Goal: Task Accomplishment & Management: Complete application form

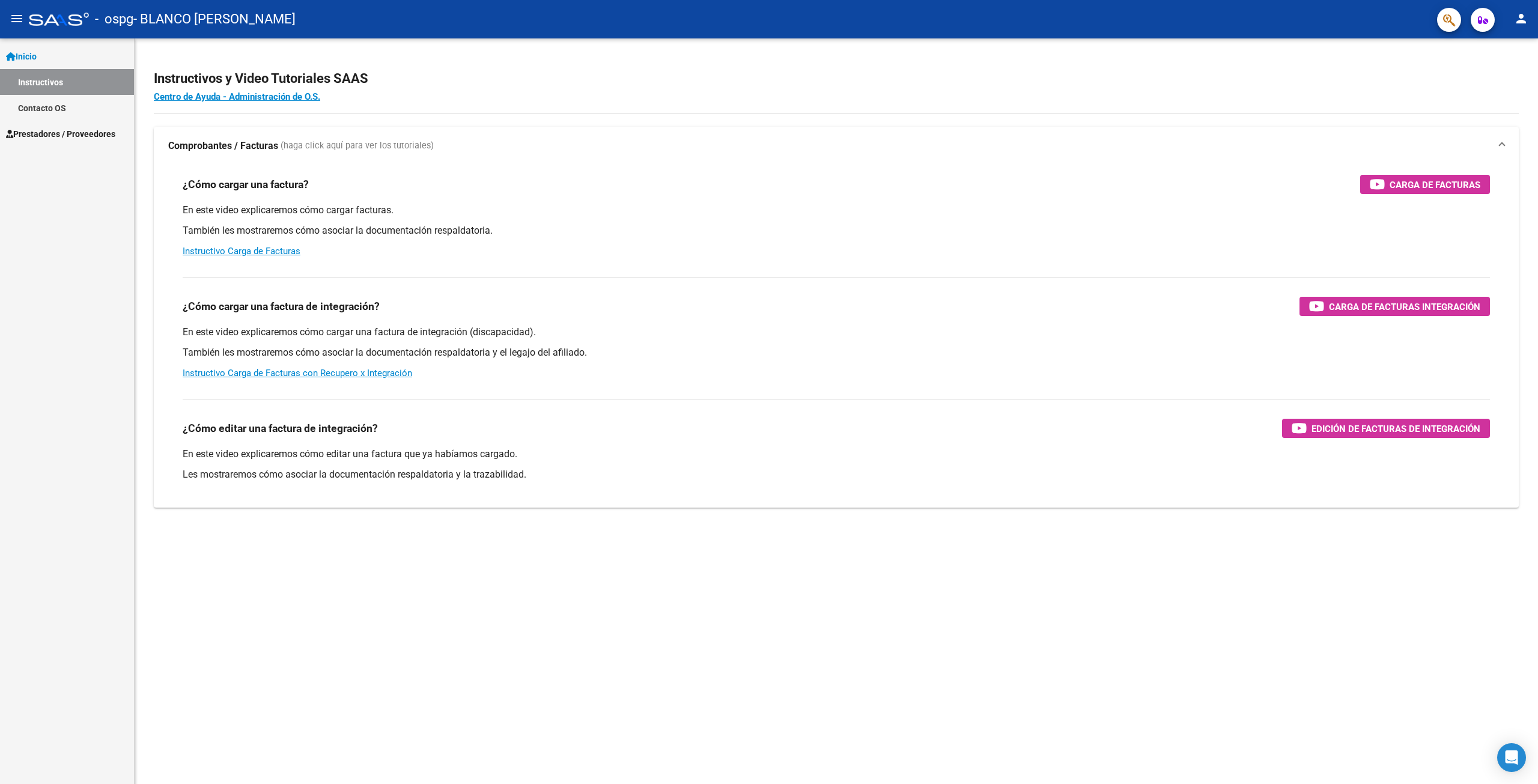
click at [759, 487] on div "¿Cómo editar una factura de integración? Edición de Facturas de integración En …" at bounding box center [836, 443] width 1336 height 109
click at [20, 22] on mat-icon "menu" at bounding box center [17, 18] width 15 height 15
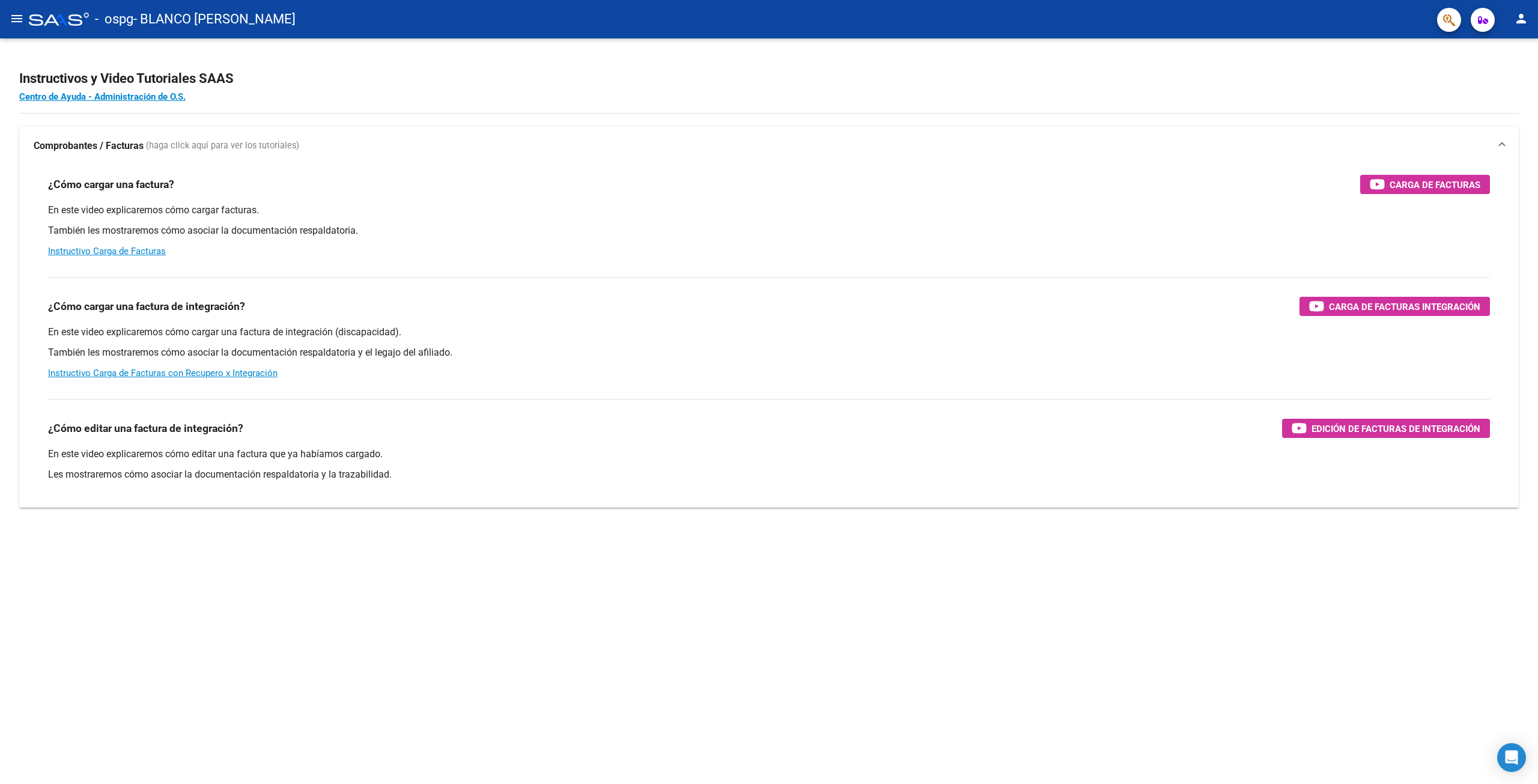
click at [17, 23] on mat-icon "menu" at bounding box center [17, 18] width 15 height 15
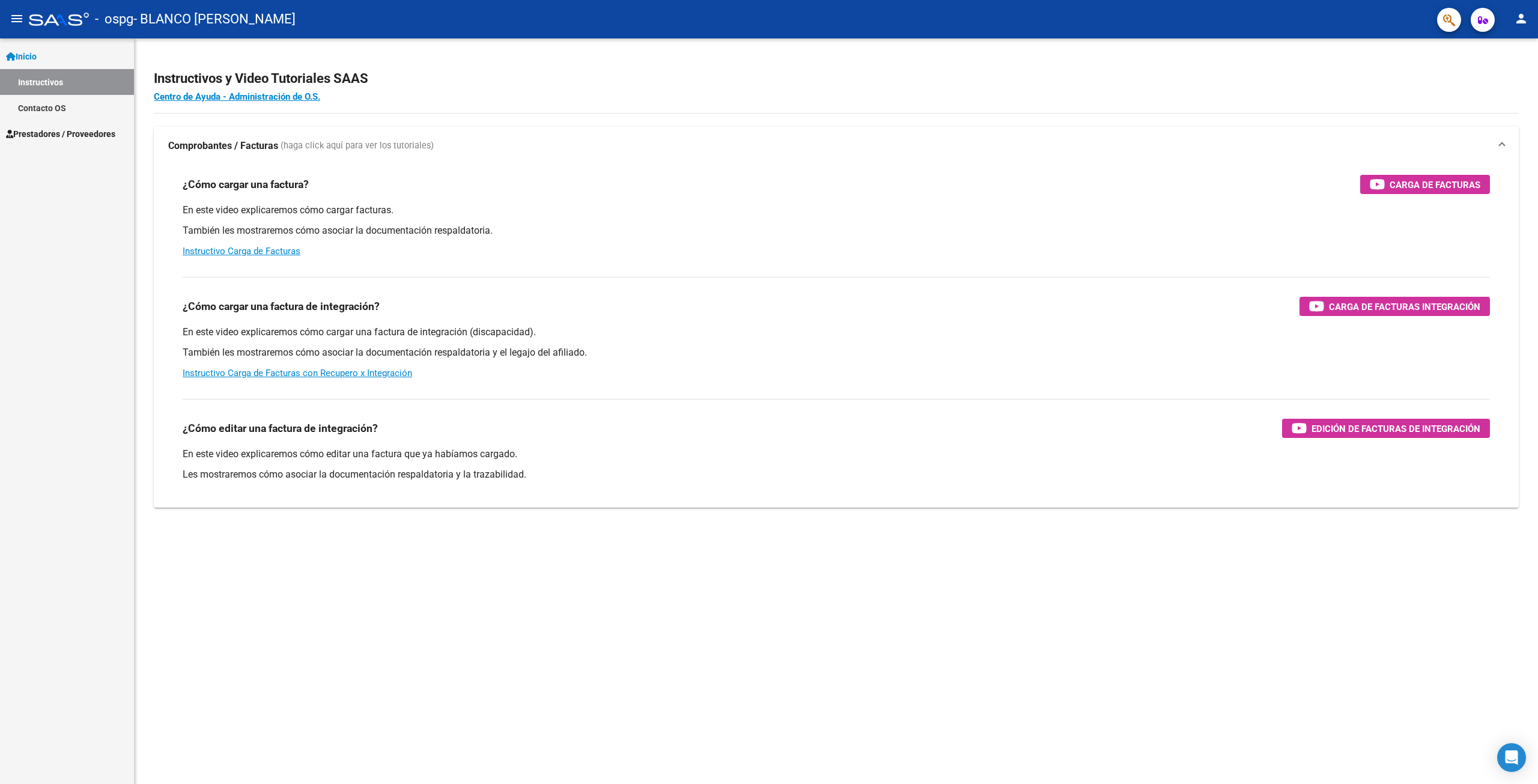
click at [51, 133] on span "Prestadores / Proveedores" at bounding box center [61, 133] width 110 height 13
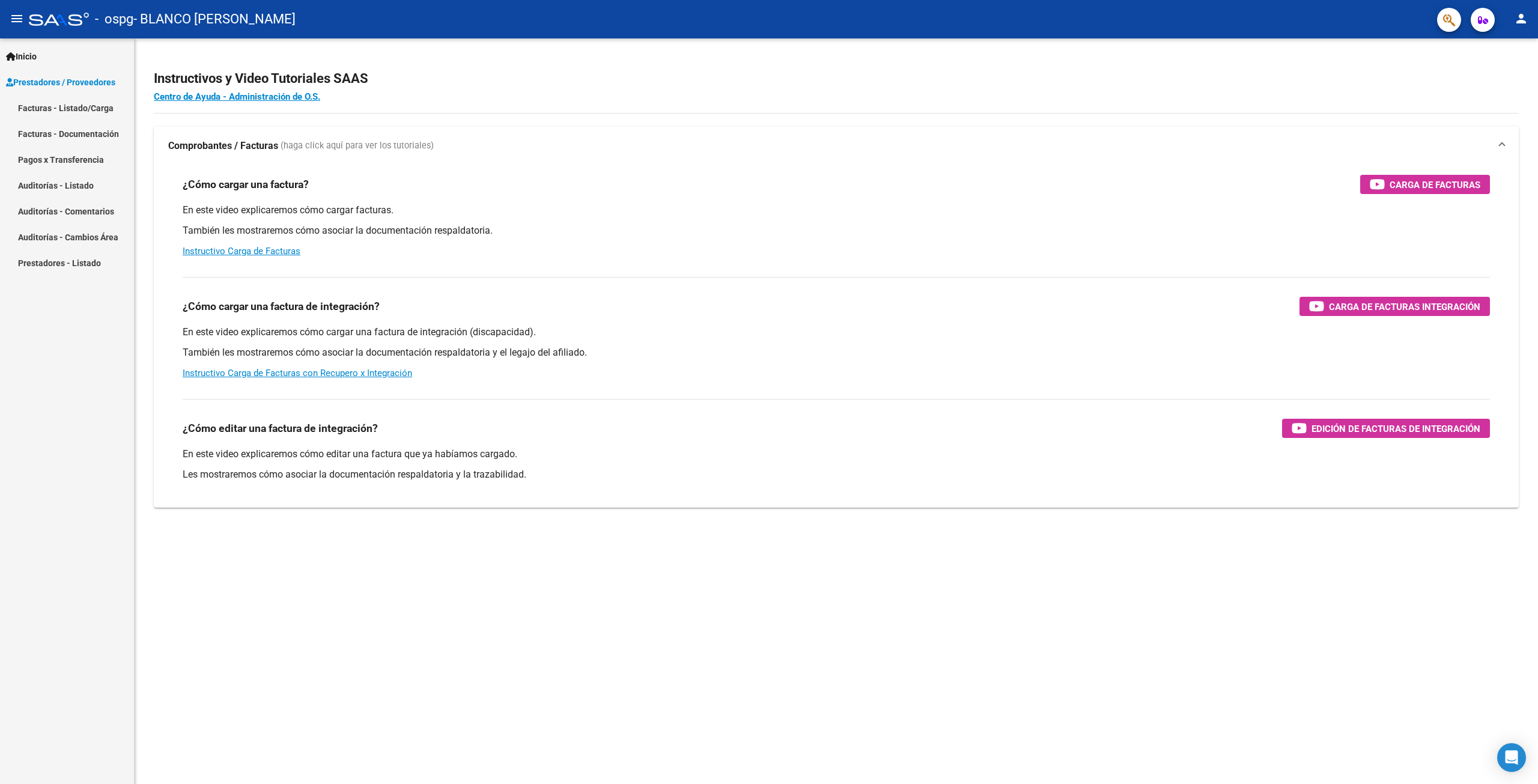
click at [81, 110] on link "Facturas - Listado/Carga" at bounding box center [67, 108] width 134 height 26
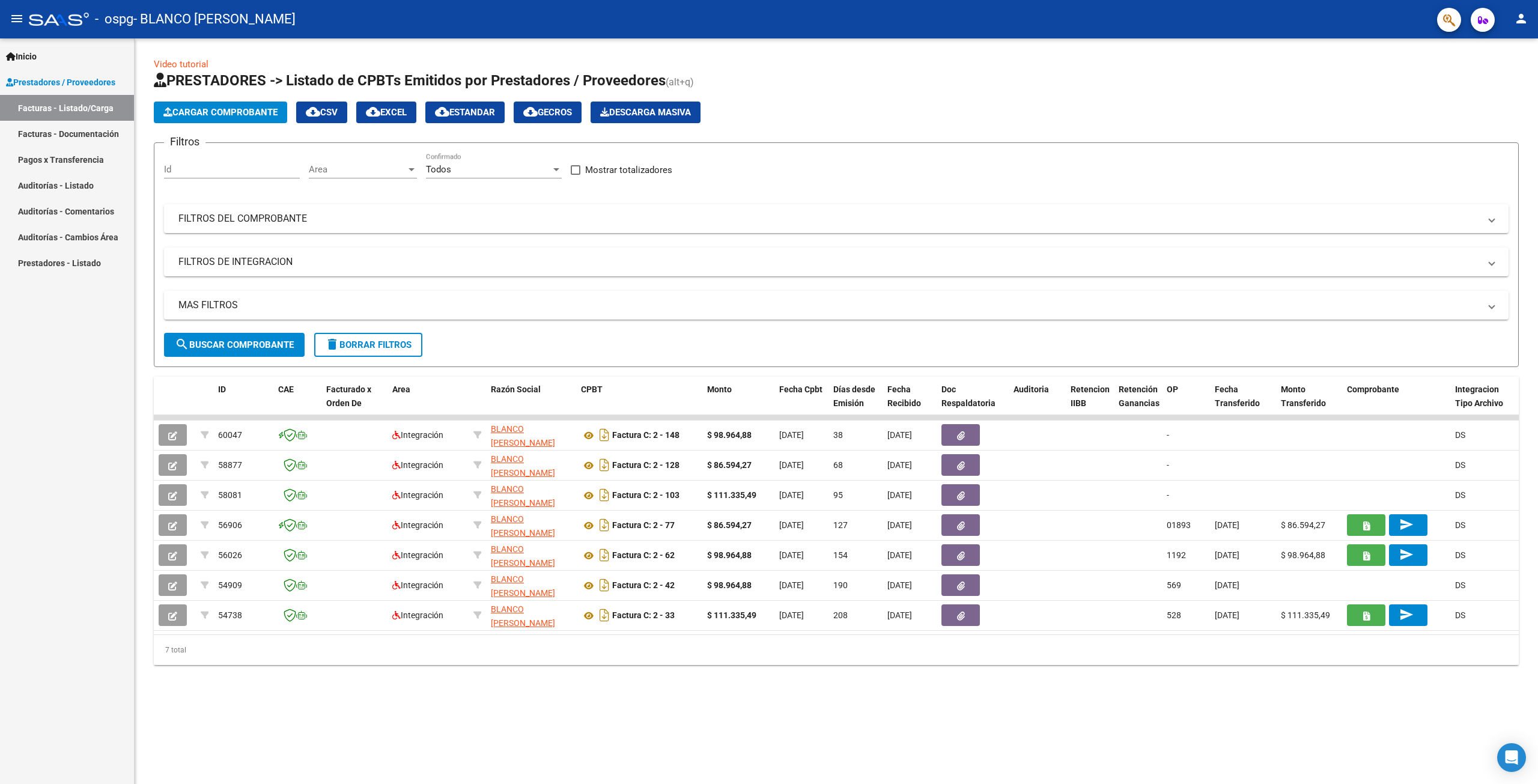
click at [244, 114] on span "Cargar Comprobante" at bounding box center [220, 112] width 114 height 10
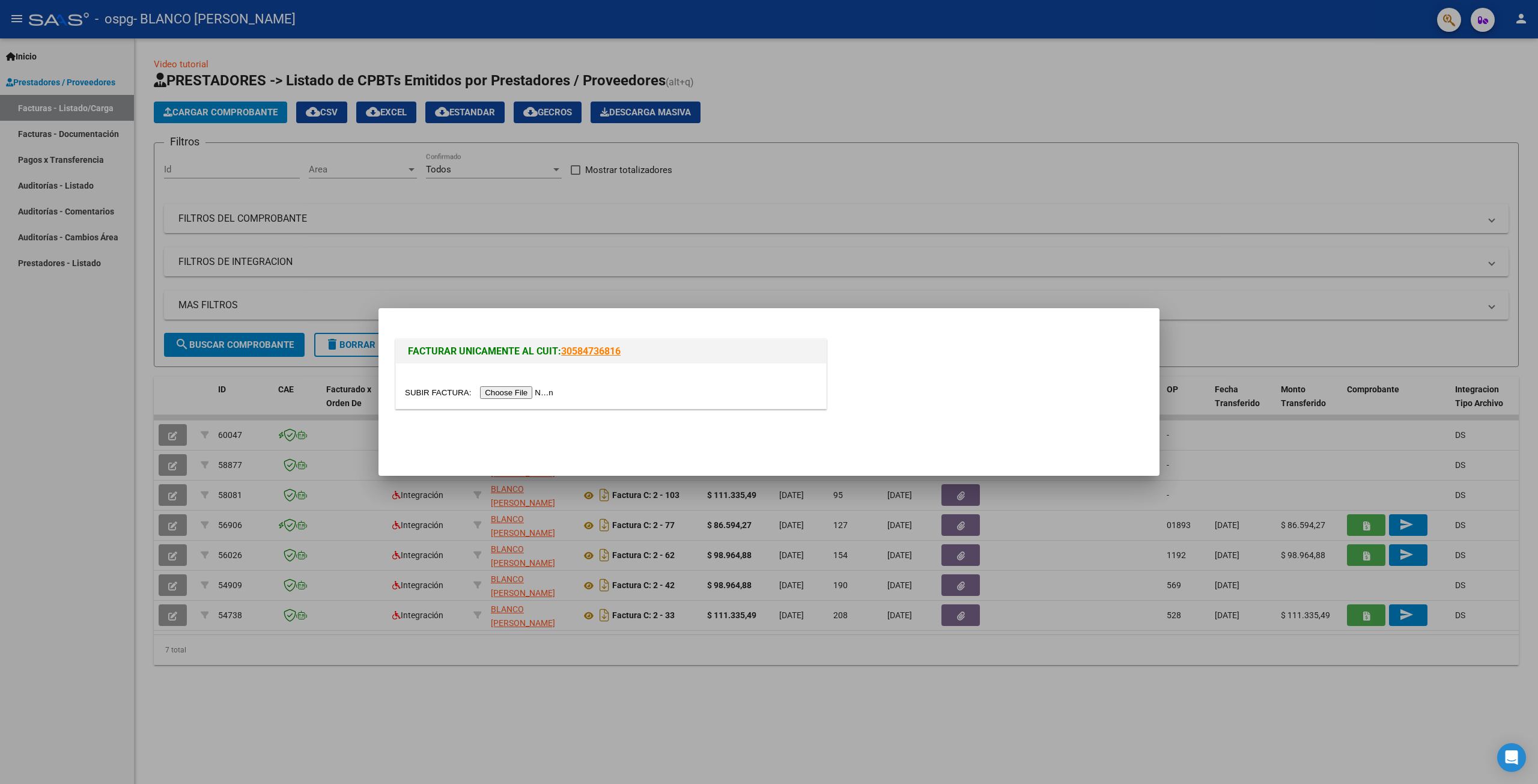
click at [498, 393] on input "file" at bounding box center [481, 392] width 152 height 13
click at [545, 389] on input "file" at bounding box center [481, 392] width 152 height 13
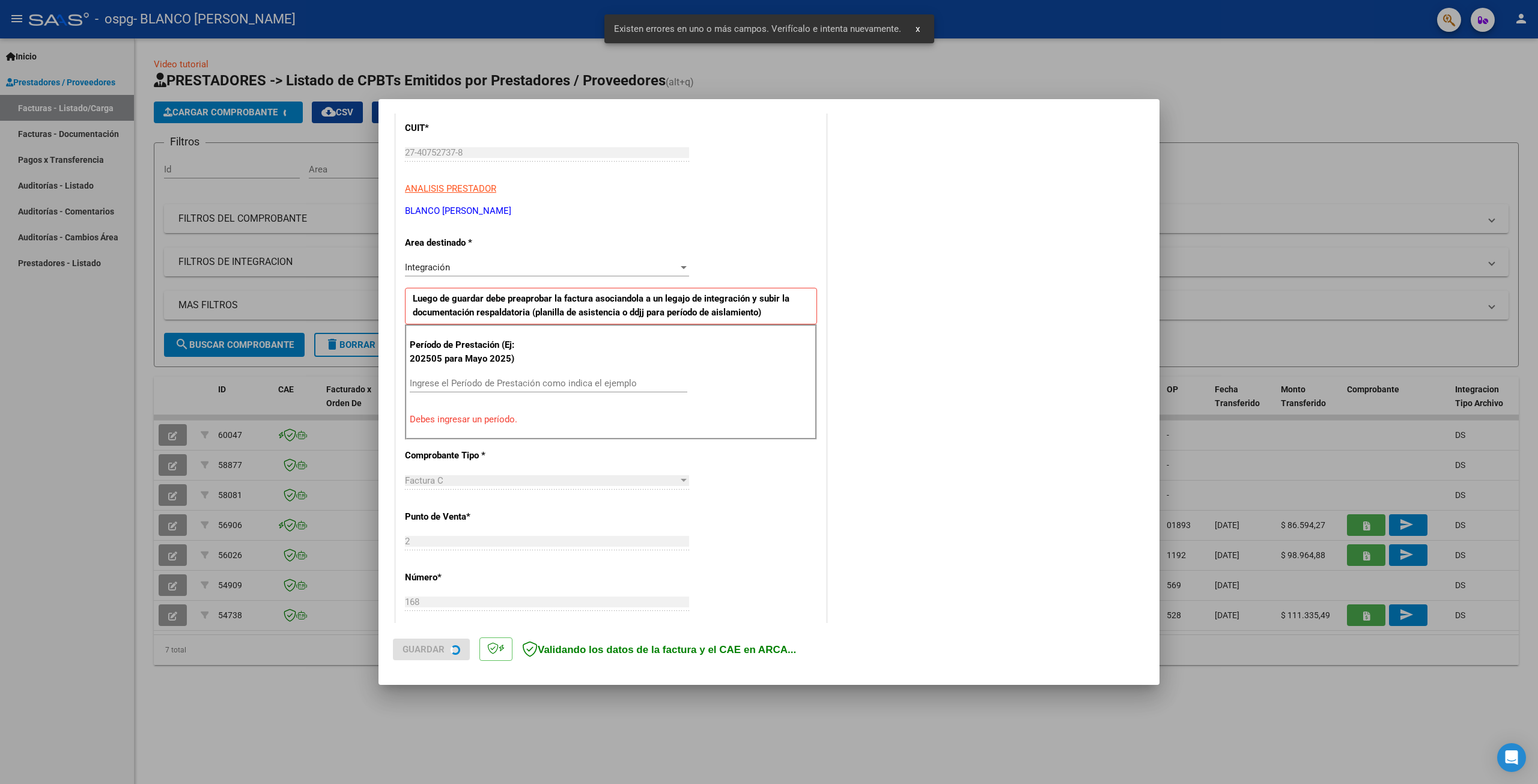
scroll to position [163, 0]
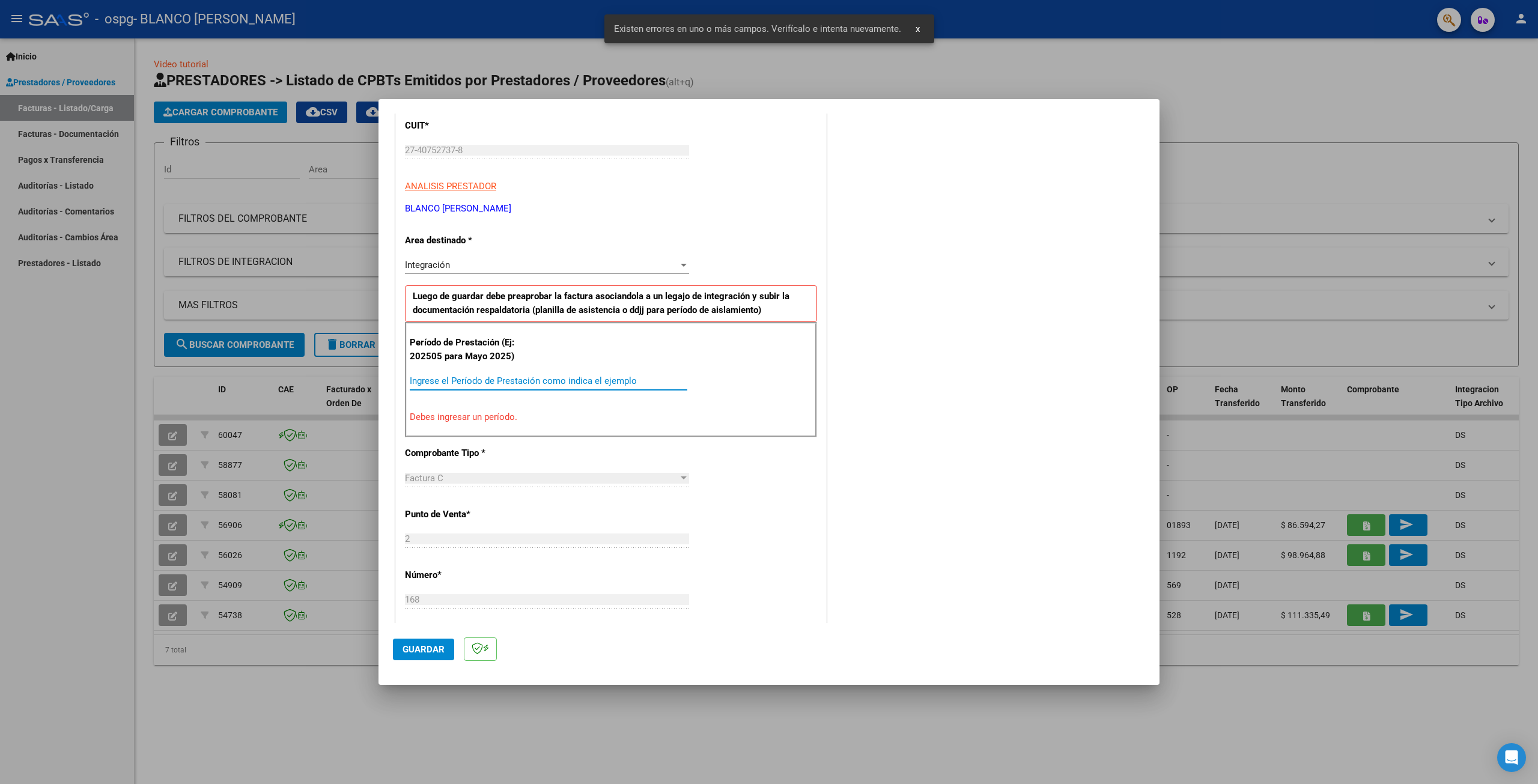
click at [506, 385] on input "Ingrese el Período de Prestación como indica el ejemplo" at bounding box center [548, 380] width 277 height 10
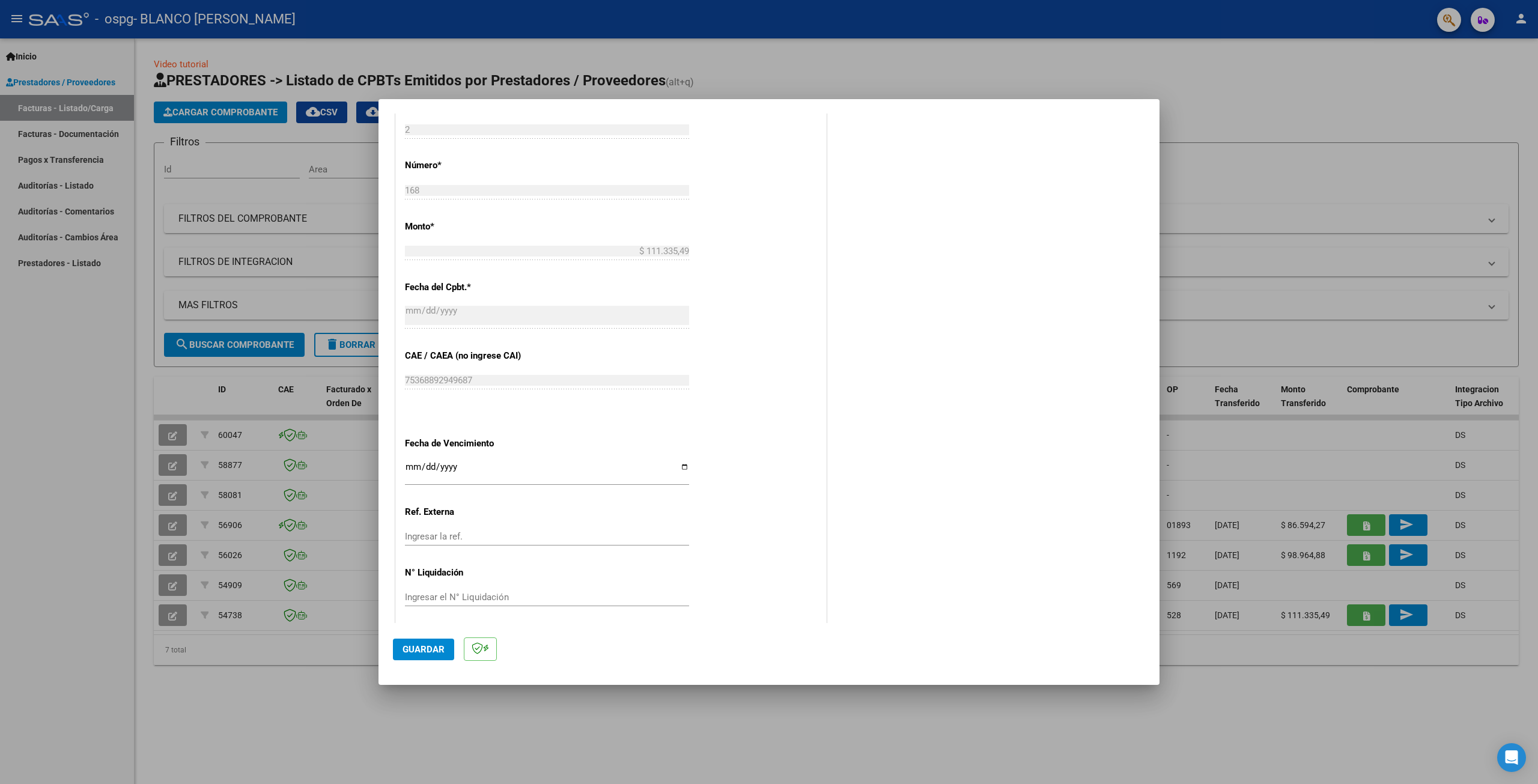
scroll to position [548, 0]
type input "202508"
click at [409, 460] on input "Ingresar la fecha" at bounding box center [547, 465] width 284 height 20
type input "[DATE]"
click at [722, 508] on div "CUIT * 27-40752737-8 Ingresar CUIT ANALISIS PRESTADOR BLANCO [PERSON_NAME] ARCA…" at bounding box center [611, 168] width 430 height 904
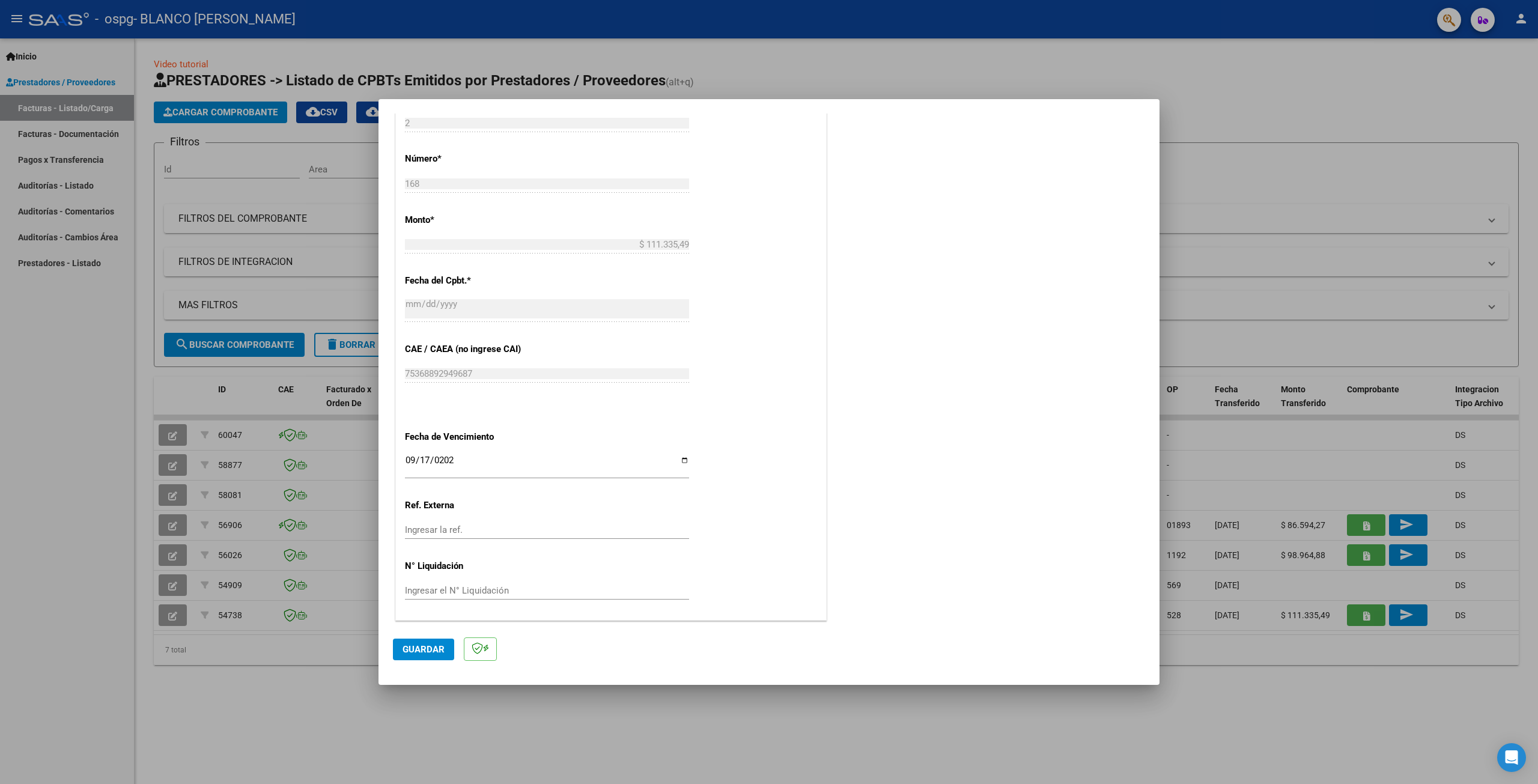
click at [437, 647] on span "Guardar" at bounding box center [423, 649] width 42 height 10
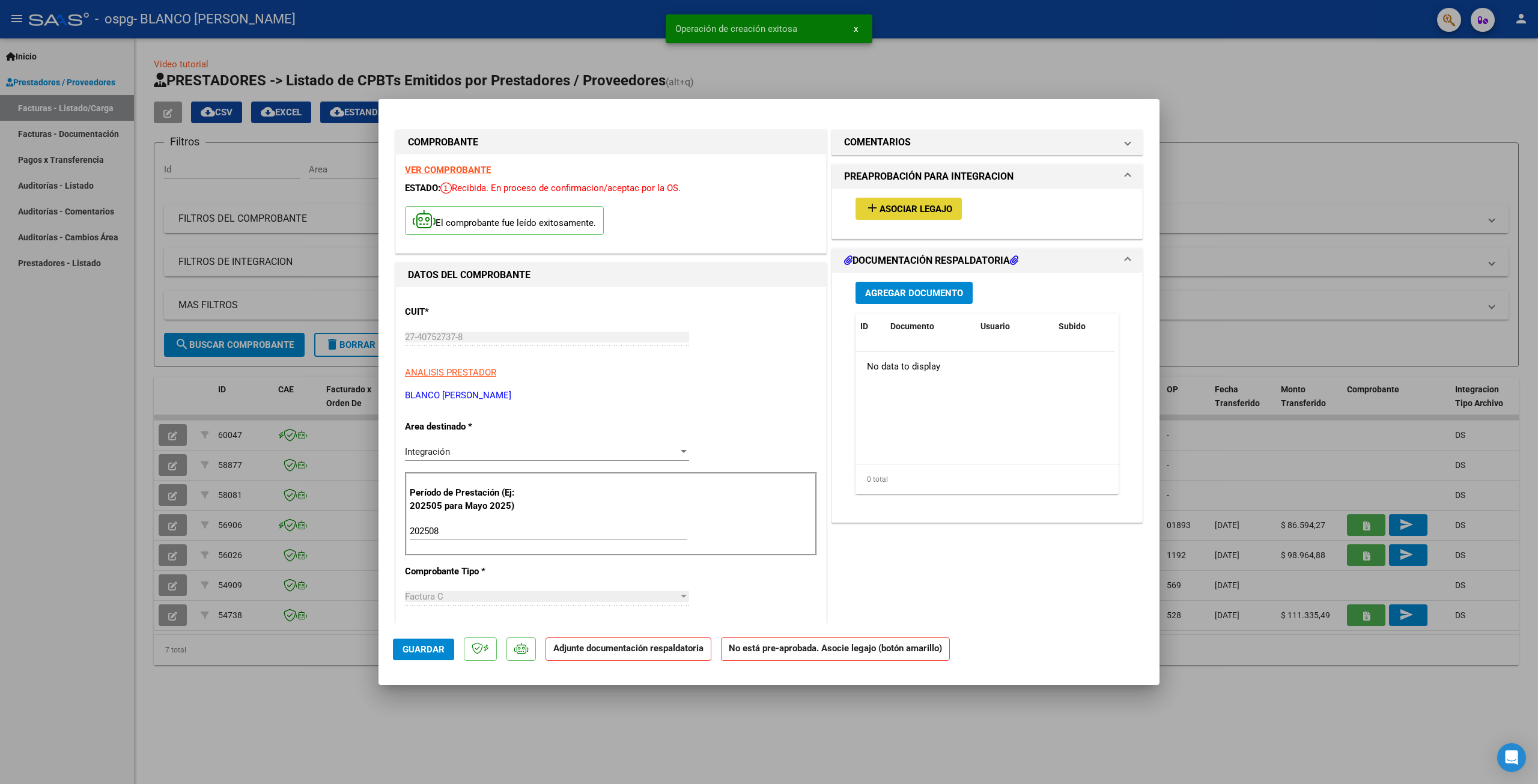
click at [923, 204] on span "Asociar Legajo" at bounding box center [916, 209] width 73 height 10
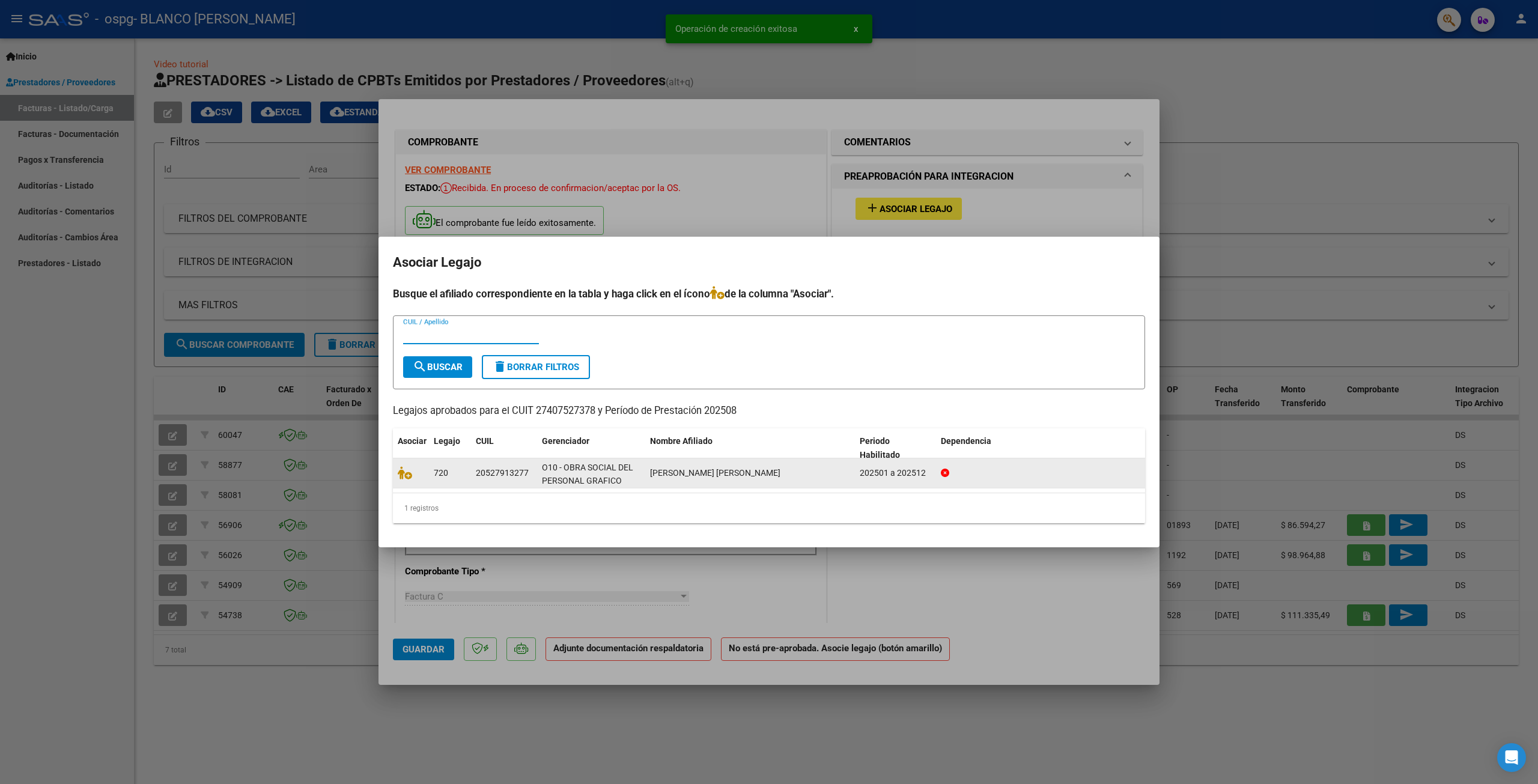
click at [597, 473] on div "O10 - OBRA SOCIAL DEL PERSONAL GRAFICO" at bounding box center [591, 473] width 98 height 25
click at [658, 468] on span "[PERSON_NAME] [PERSON_NAME]" at bounding box center [715, 473] width 131 height 10
click at [405, 475] on icon at bounding box center [404, 473] width 15 height 13
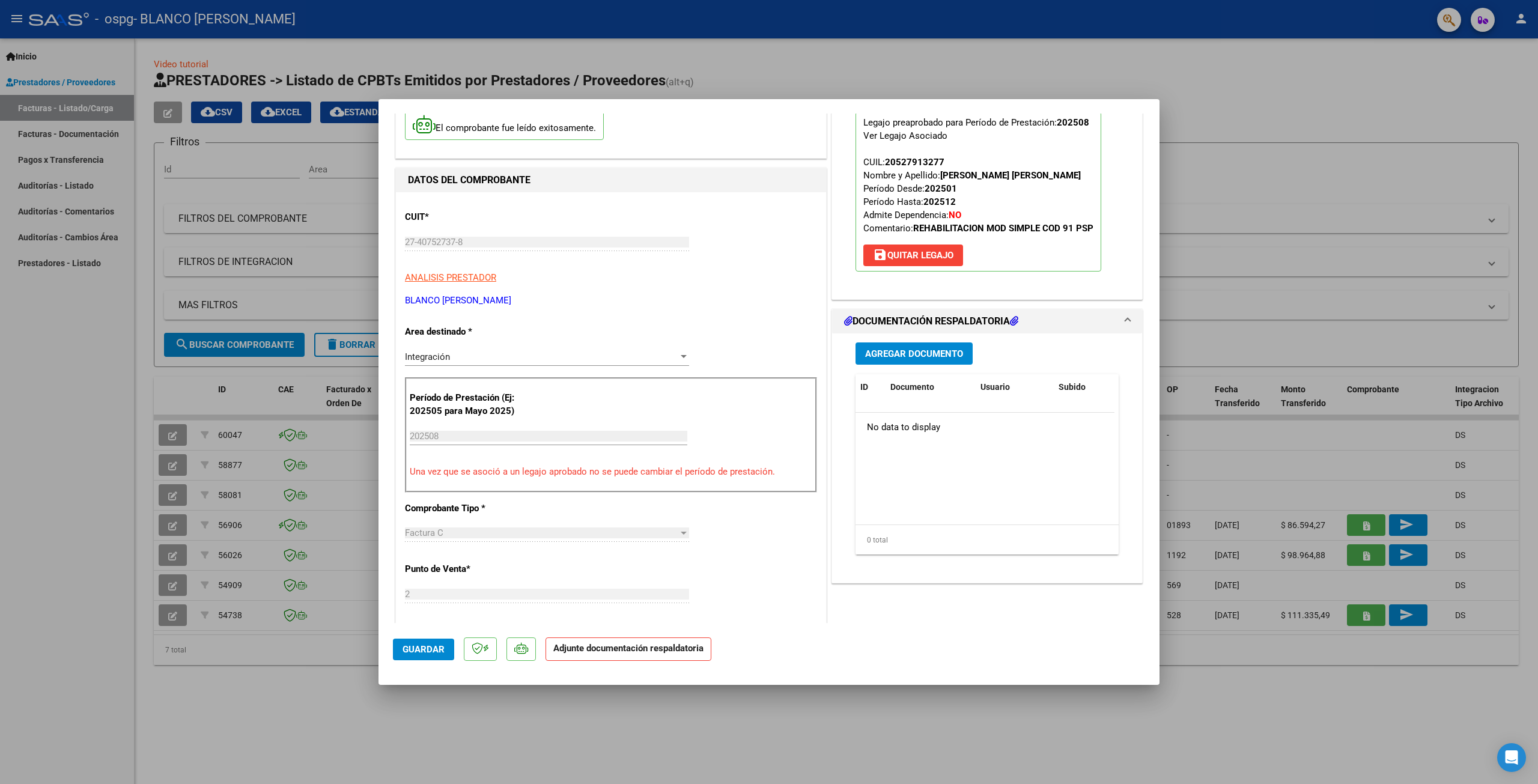
scroll to position [25, 0]
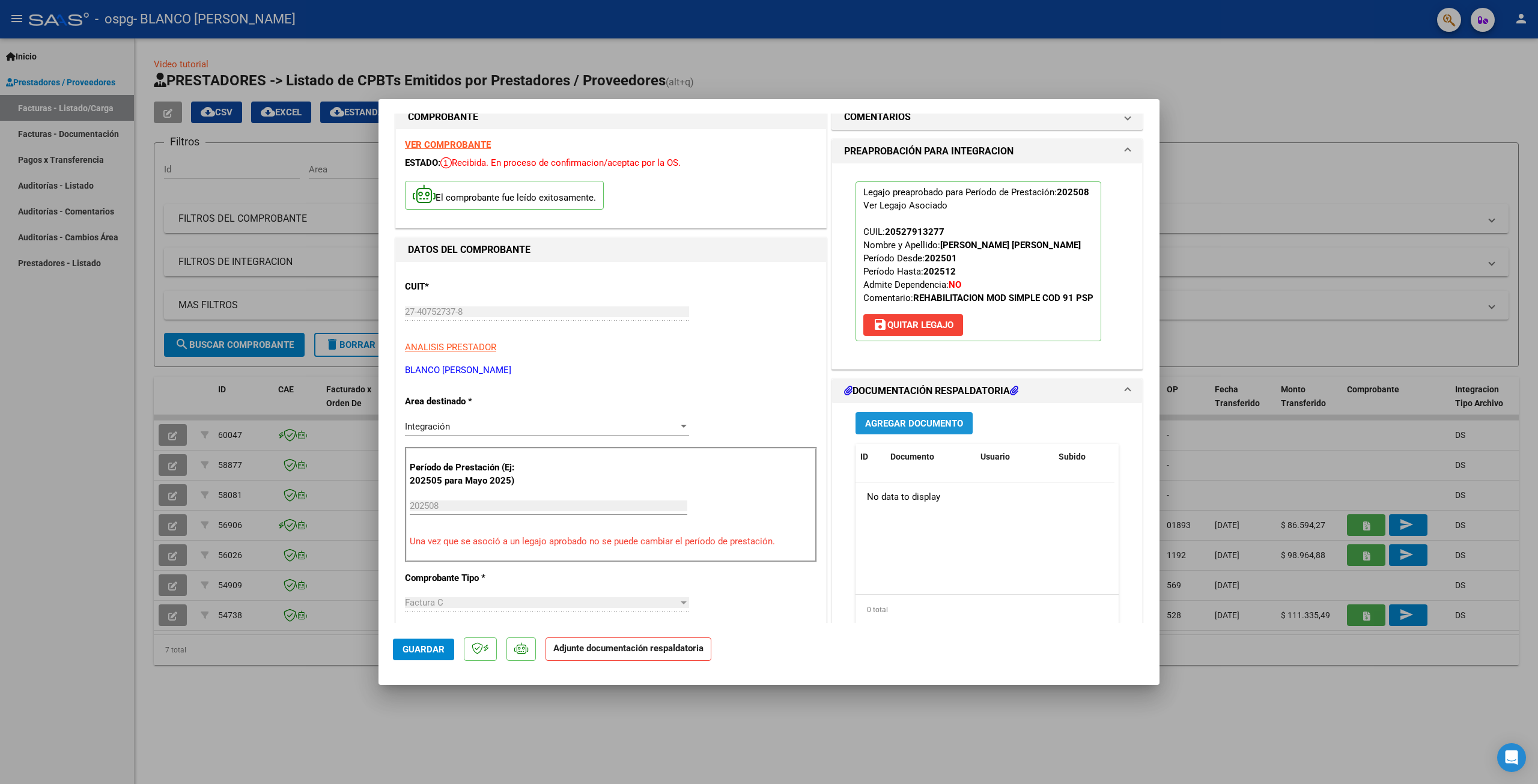
click at [907, 422] on span "Agregar Documento" at bounding box center [914, 423] width 98 height 10
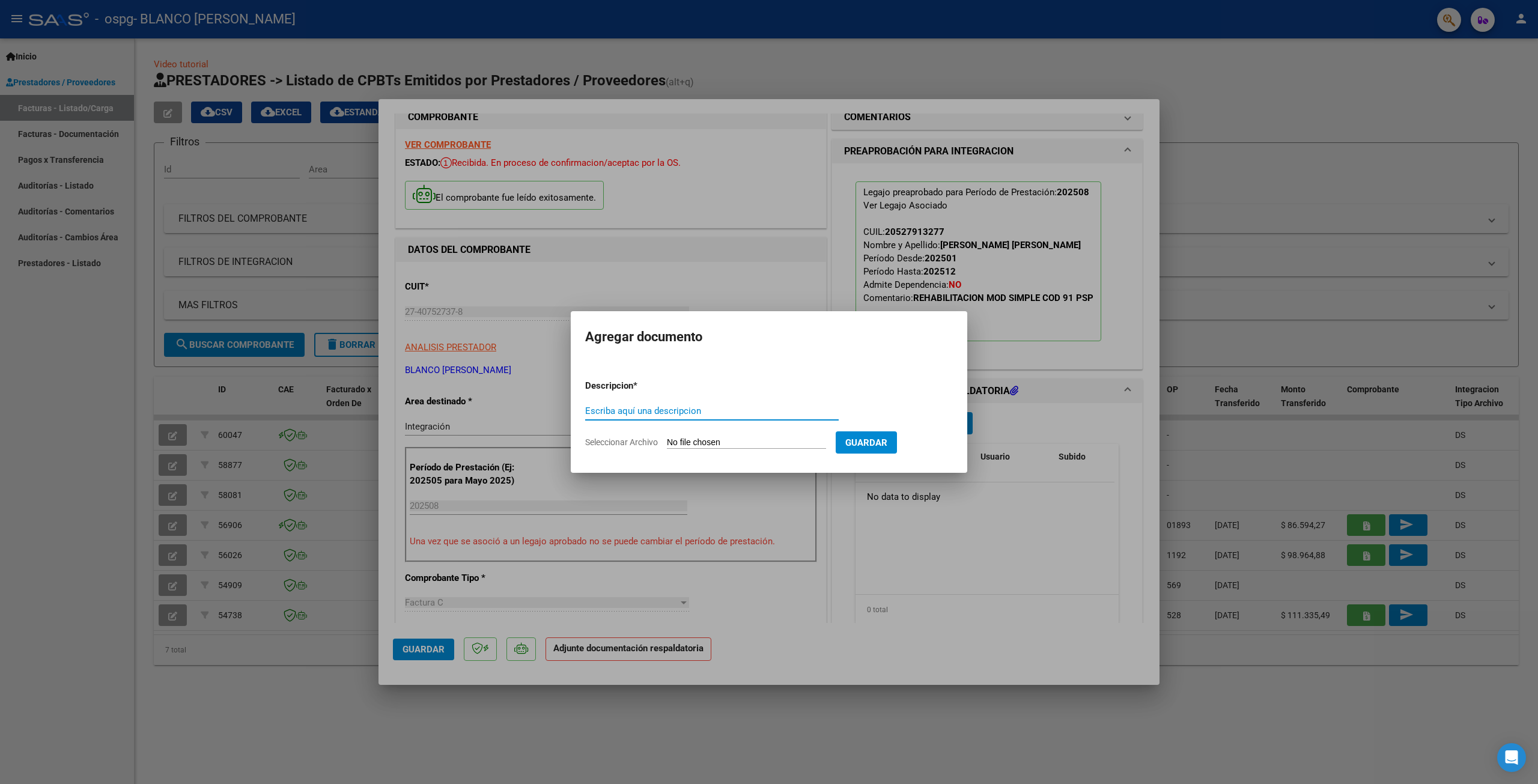
click at [638, 445] on span "Seleccionar Archivo" at bounding box center [622, 442] width 73 height 10
click at [667, 445] on input "Seleccionar Archivo" at bounding box center [747, 443] width 159 height 11
type input "C:\fakepath\ASISTENCIAS [DATE] - [PERSON_NAME] - [PERSON_NAME].pdf"
click at [914, 439] on button "Guardar" at bounding box center [930, 443] width 61 height 22
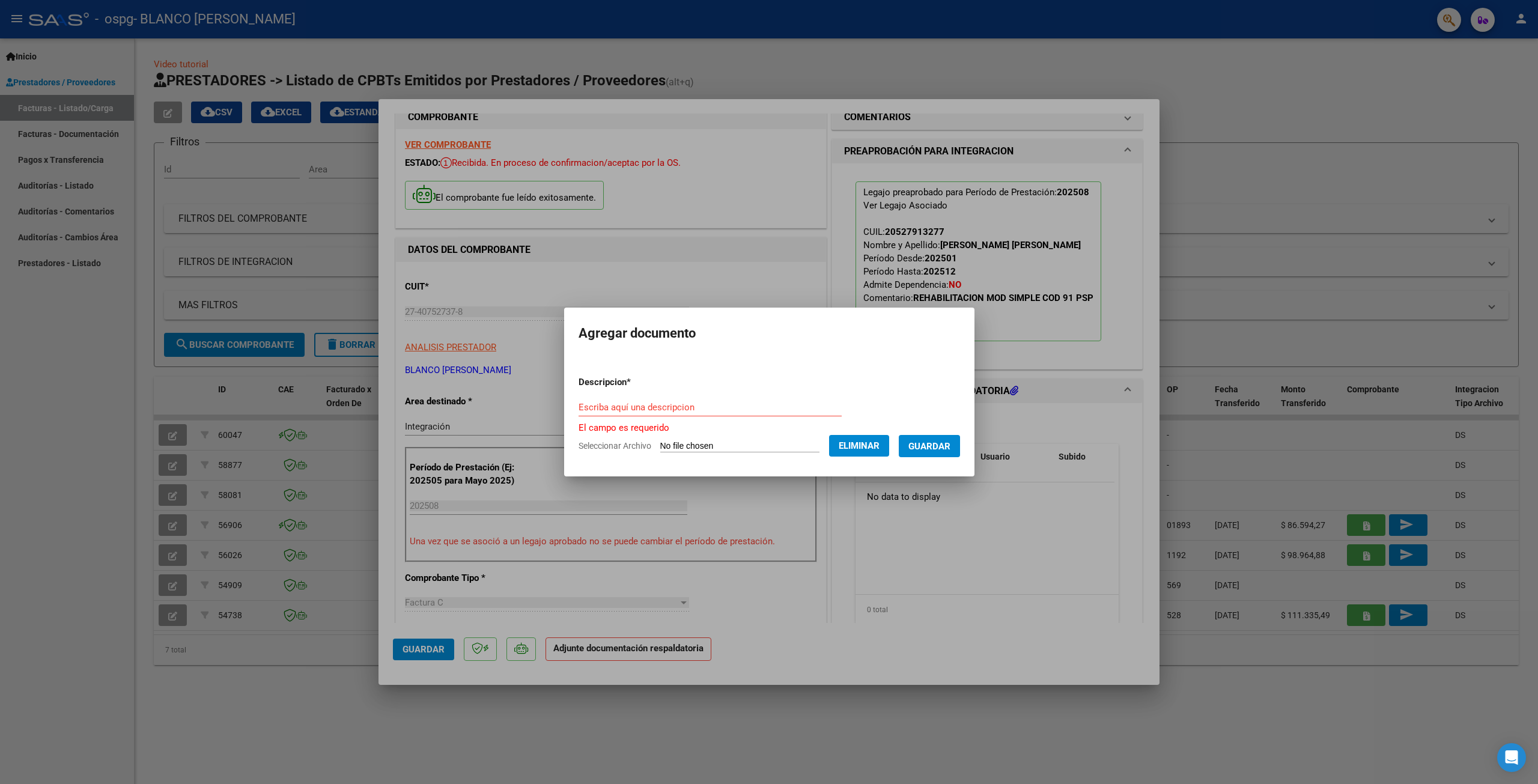
click at [654, 404] on input "Escriba aquí una descripcion" at bounding box center [710, 407] width 263 height 10
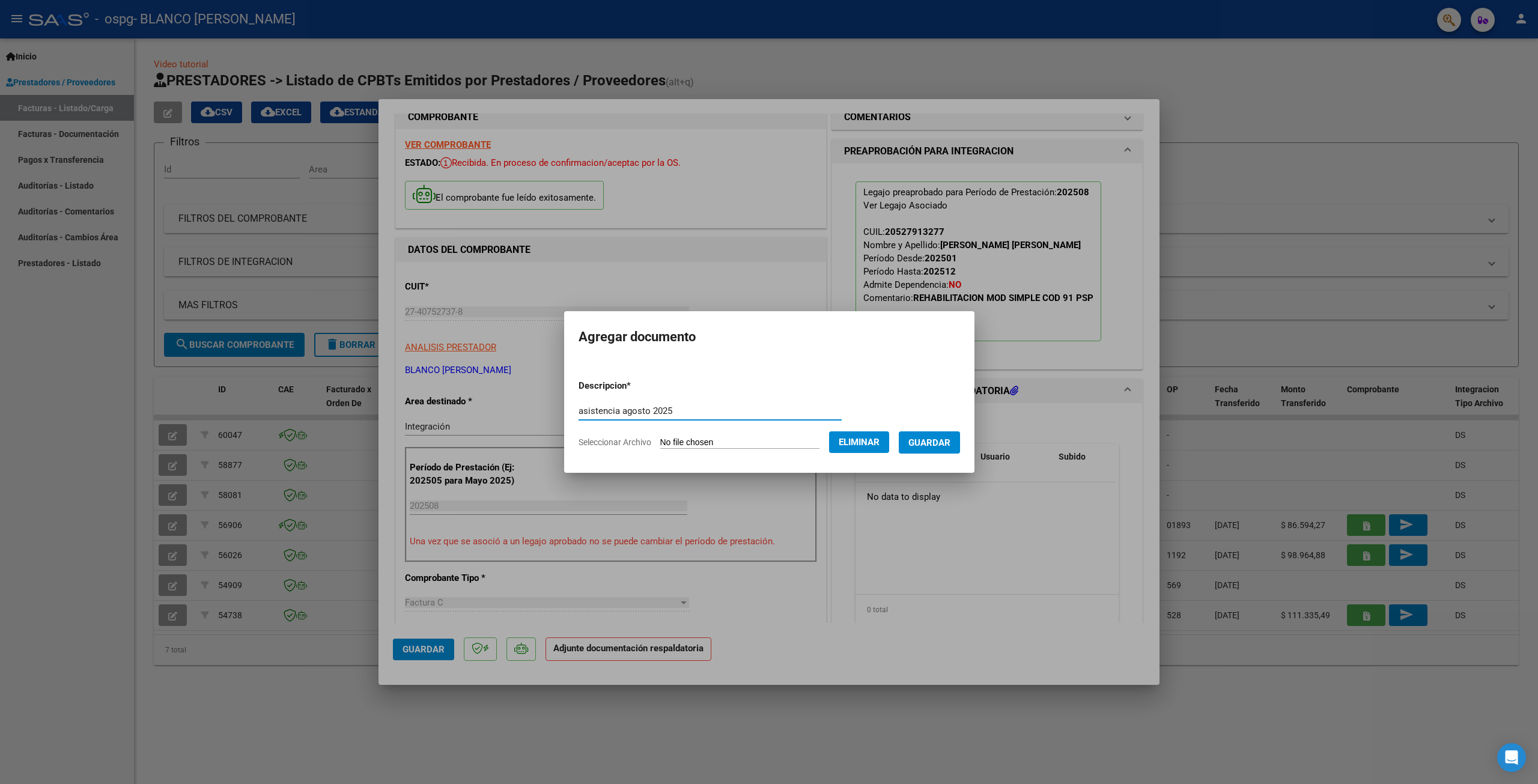
type input "asistencia agosto 2025"
click at [933, 434] on button "Guardar" at bounding box center [930, 443] width 61 height 22
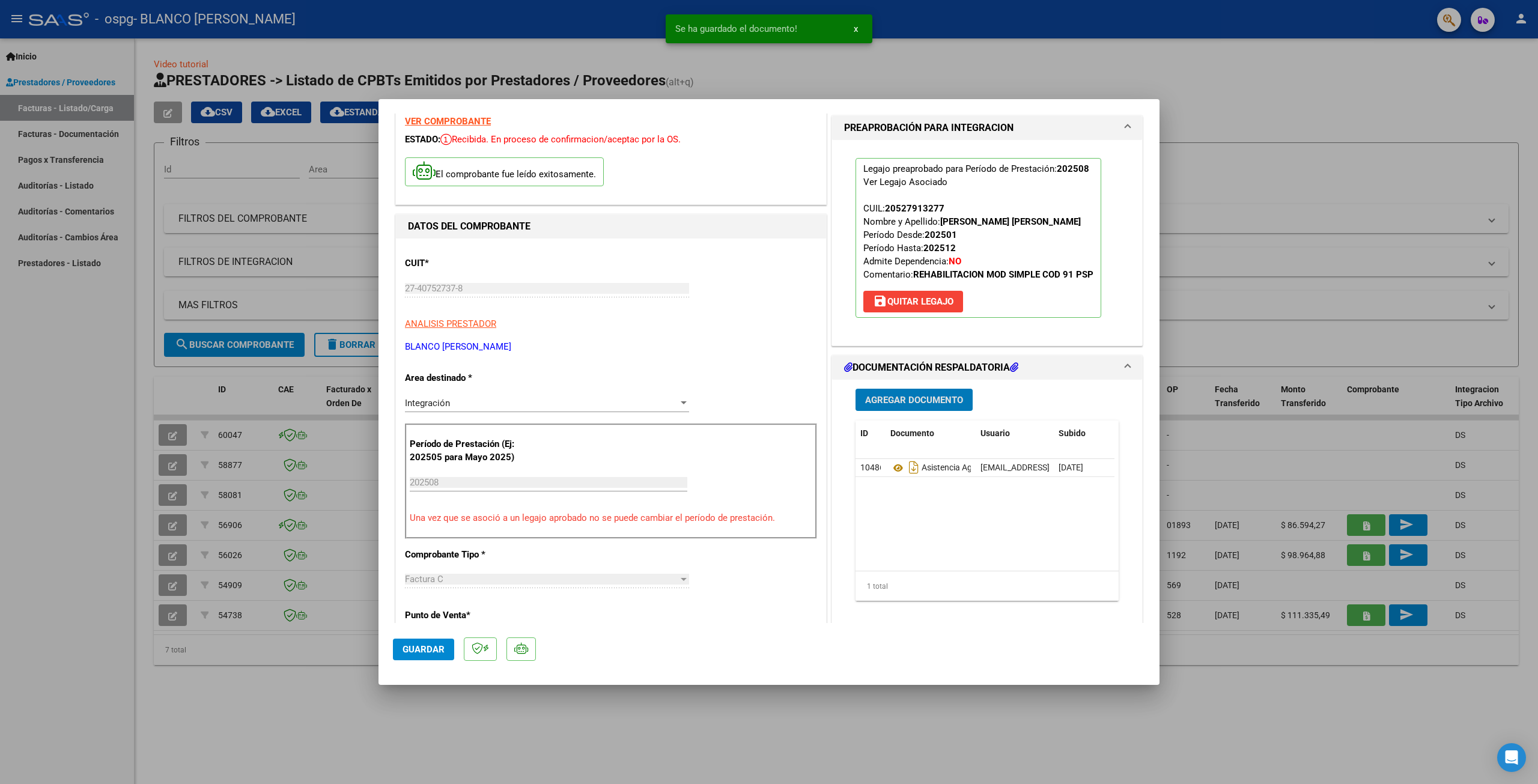
scroll to position [0, 0]
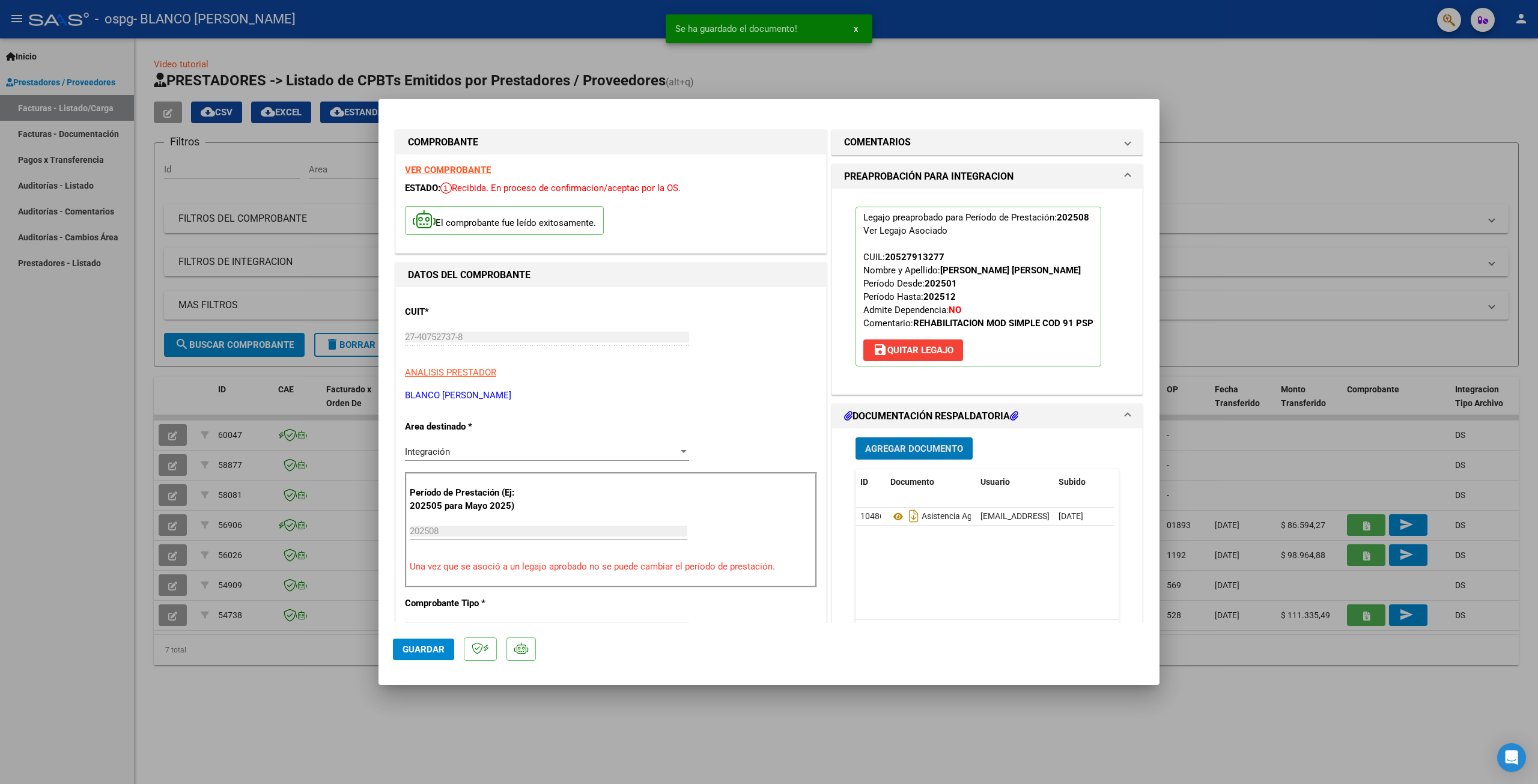
click at [434, 642] on button "Guardar" at bounding box center [424, 649] width 61 height 22
click at [1221, 119] on div at bounding box center [769, 392] width 1538 height 784
type input "$ 0,00"
